Goal: Task Accomplishment & Management: Complete application form

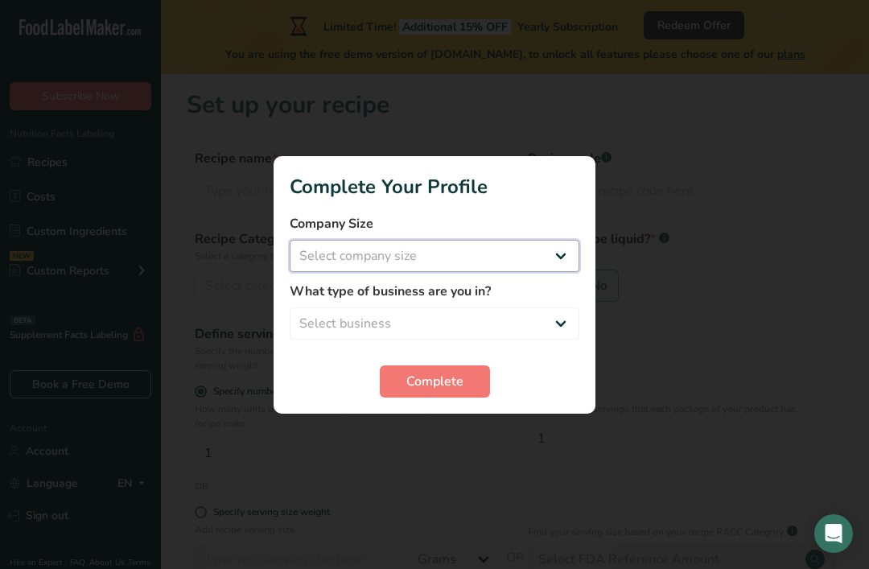
click at [545, 269] on select "Select company size Fewer than 10 Employees 10 to 50 Employees 51 to 500 Employ…" at bounding box center [435, 256] width 290 height 32
select select "1"
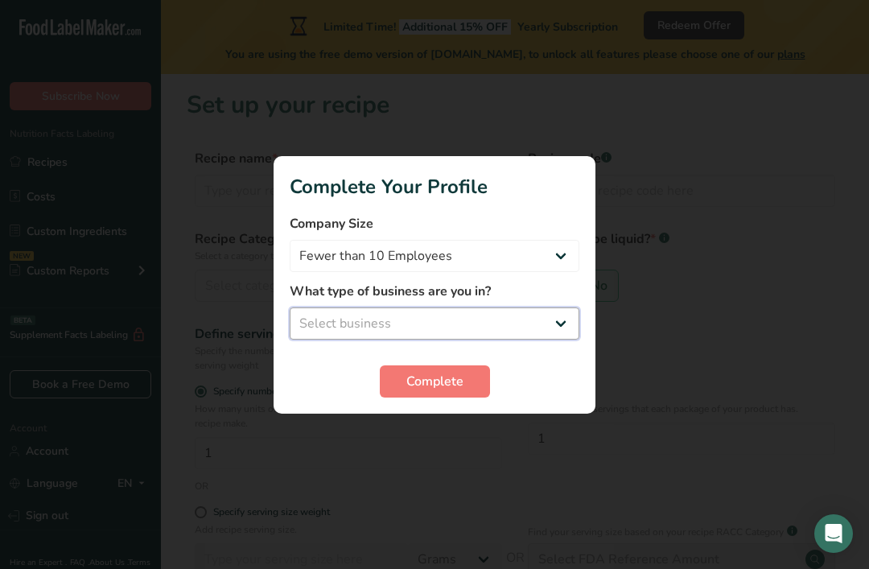
click at [537, 320] on select "Select business Packaged Food Manufacturer Restaurant & Cafe Bakery Meal Plans …" at bounding box center [435, 323] width 290 height 32
click at [547, 247] on select "Fewer than 10 Employees 10 to 50 Employees 51 to 500 Employees Over 500 Employe…" at bounding box center [435, 256] width 290 height 32
click at [555, 314] on select "Select business Packaged Food Manufacturer Restaurant & Cafe Bakery Meal Plans …" at bounding box center [435, 323] width 290 height 32
select select "8"
click at [475, 376] on button "Complete" at bounding box center [435, 381] width 110 height 32
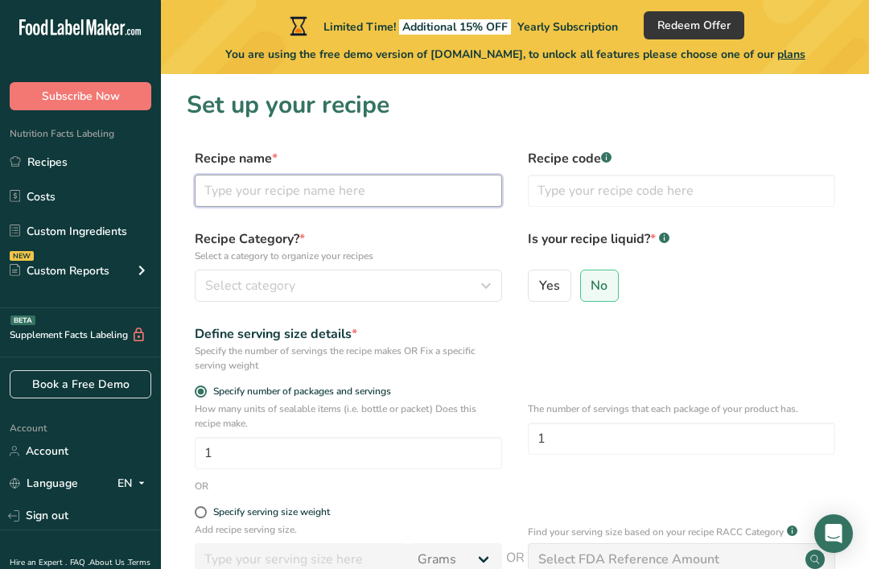
click at [415, 185] on input "text" at bounding box center [348, 191] width 307 height 32
type input "Sambal Terasi"
